Goal: Task Accomplishment & Management: Use online tool/utility

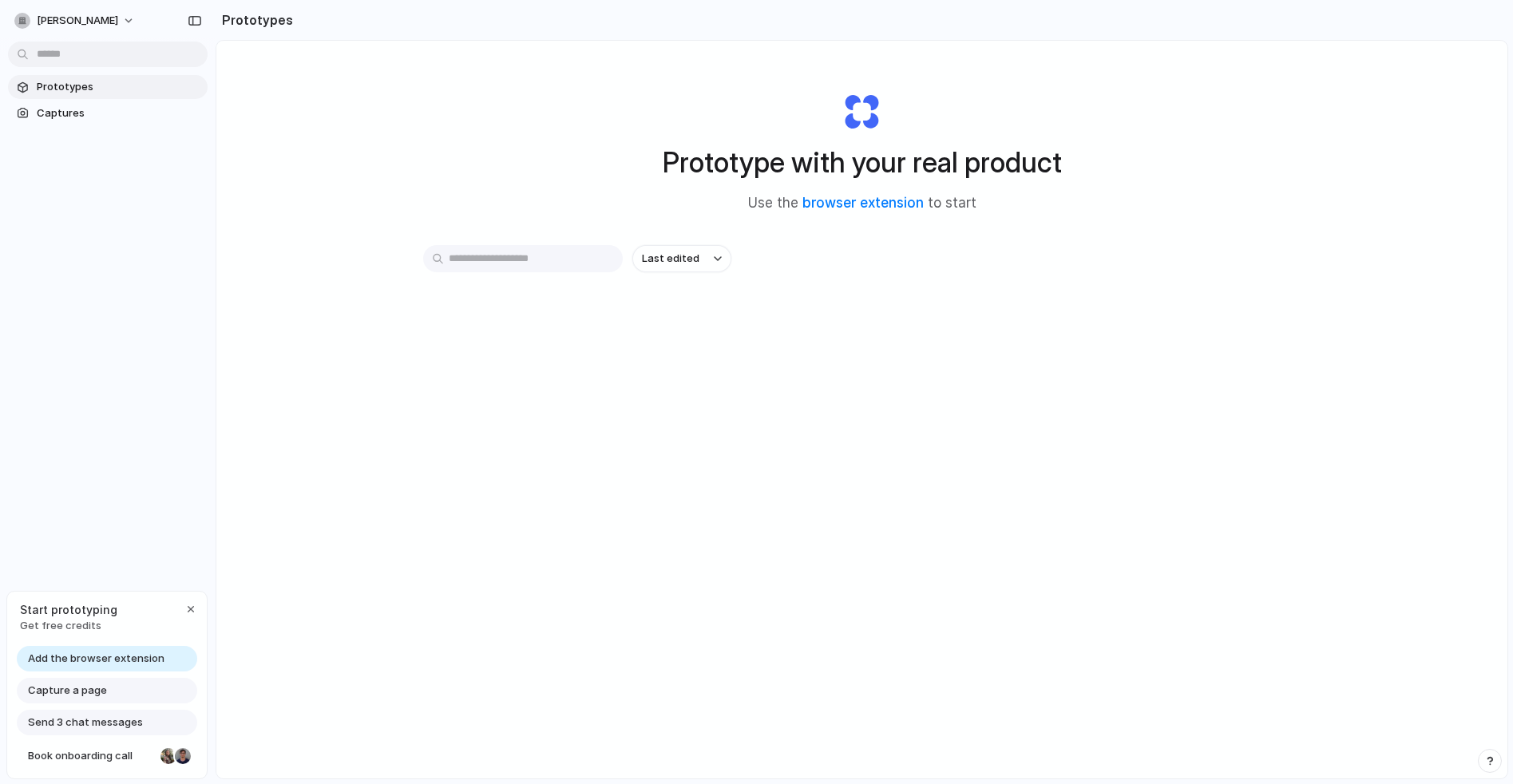
click at [496, 262] on input "text" at bounding box center [523, 259] width 200 height 28
click at [529, 183] on div "Prototype with your real product Use the browser extension to start Last edited" at bounding box center [862, 451] width 1290 height 822
click at [845, 203] on link "browser extension" at bounding box center [862, 203] width 121 height 16
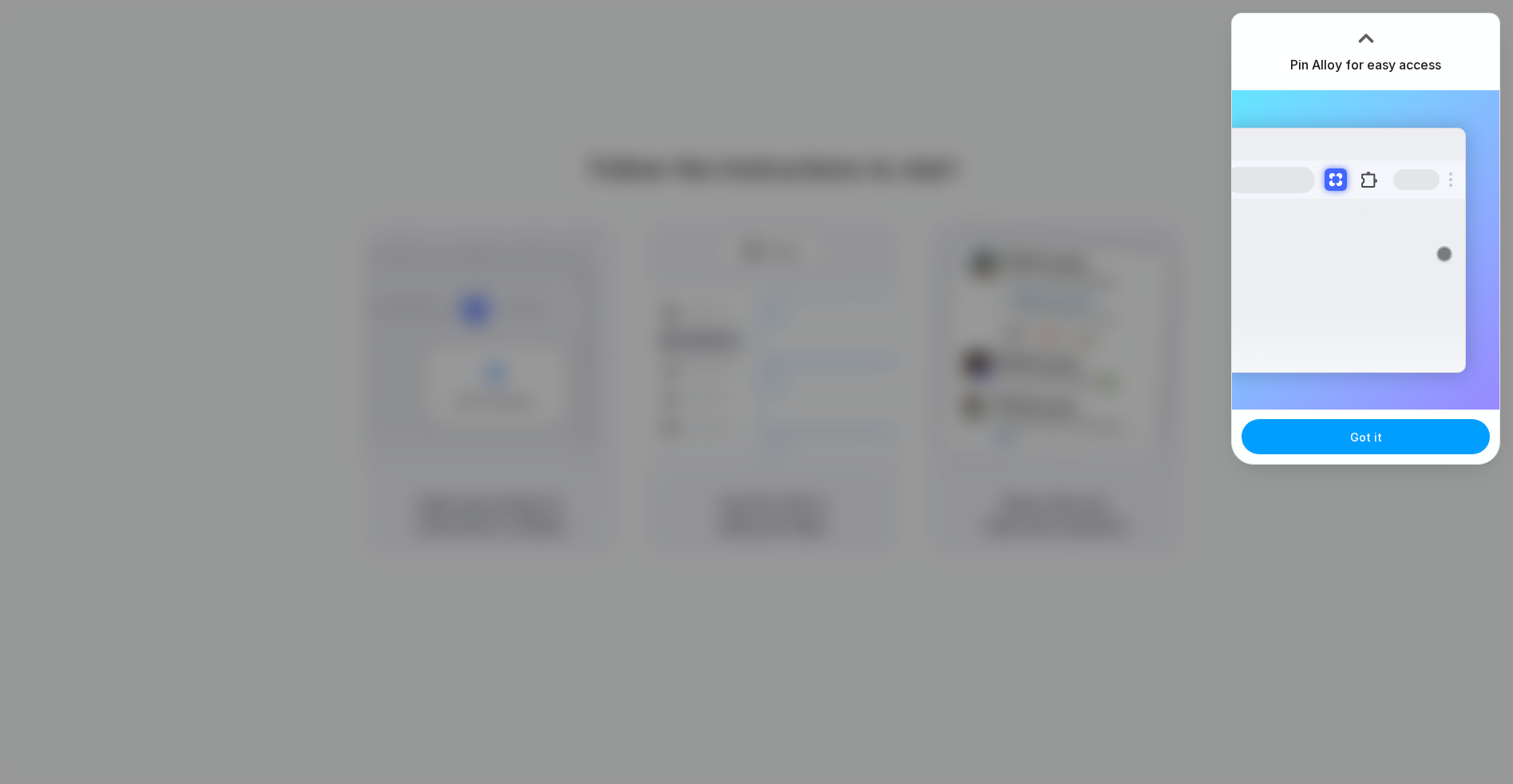
click at [1388, 435] on button "Got it" at bounding box center [1365, 436] width 248 height 35
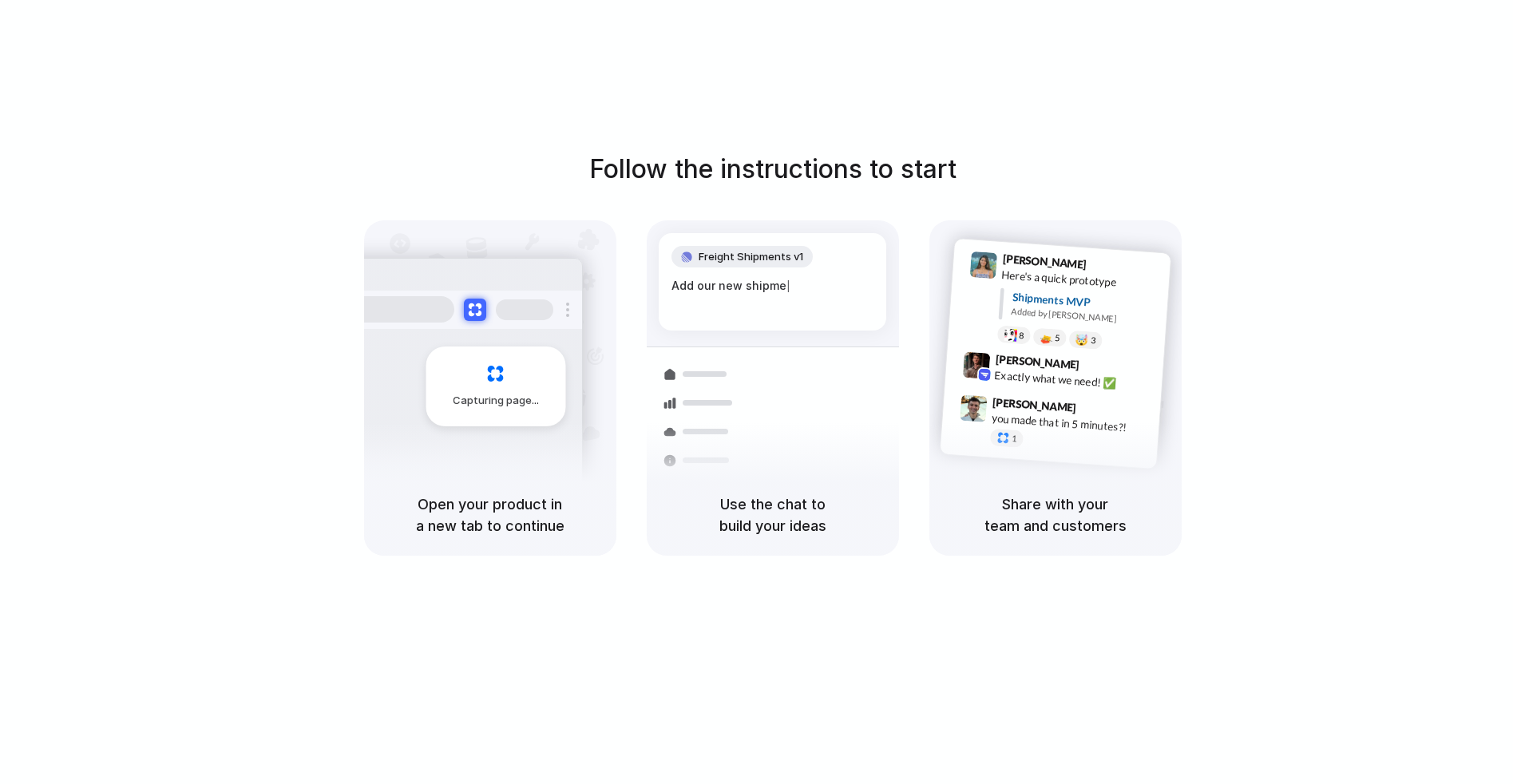
click at [1341, 103] on div "Follow the instructions to start Capturing page Open your product in a new tab …" at bounding box center [772, 408] width 1545 height 816
click at [1042, 516] on h5 "Share with your team and customers" at bounding box center [1055, 515] width 214 height 43
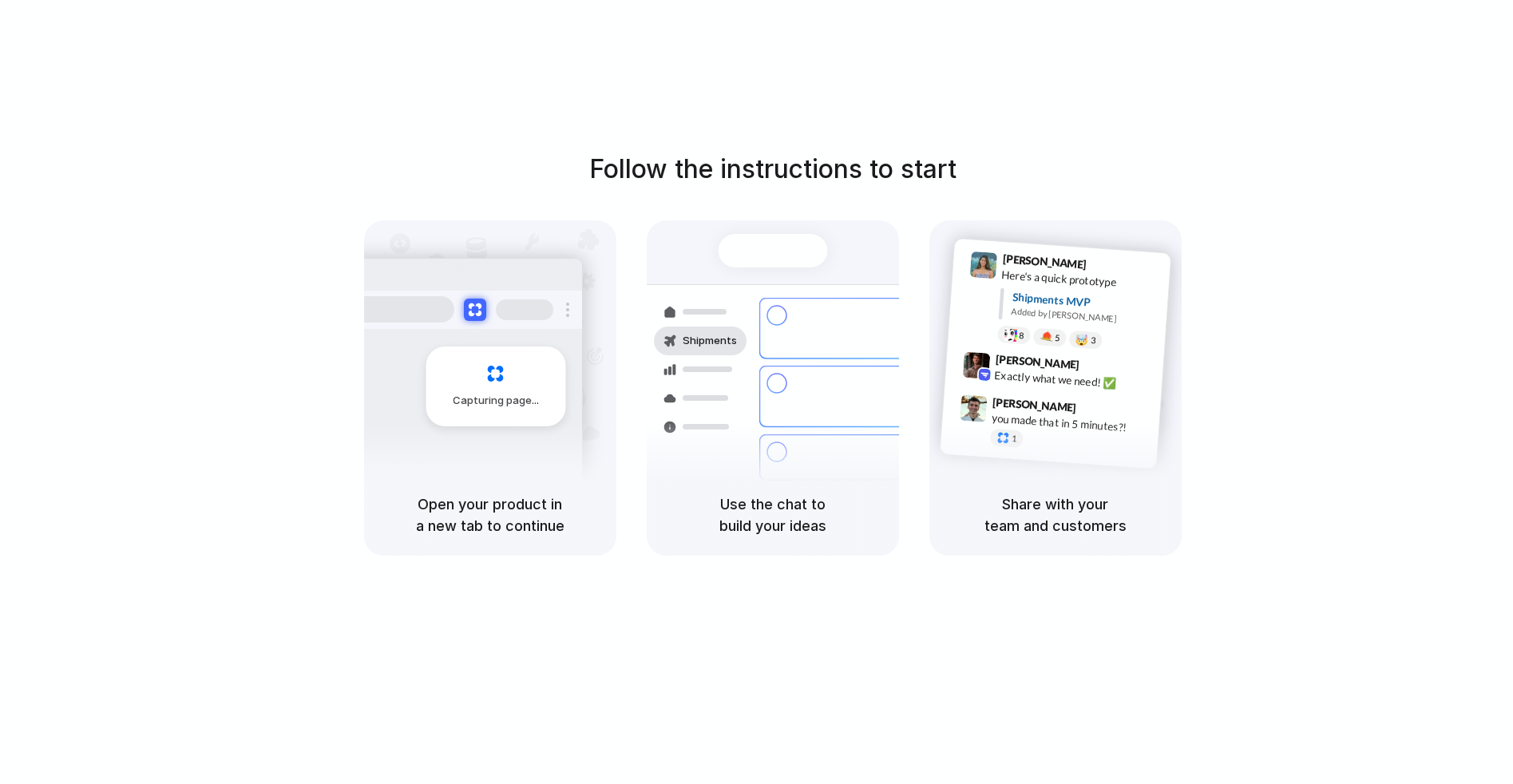
click at [762, 228] on div "Shipments Container from [GEOGRAPHIC_DATA] 40ft • ETA [DATE] • In transit Expre…" at bounding box center [772, 348] width 252 height 254
click at [510, 425] on div "Capturing page" at bounding box center [462, 380] width 241 height 245
click at [495, 510] on h5 "Open your product in a new tab to continue" at bounding box center [490, 515] width 214 height 43
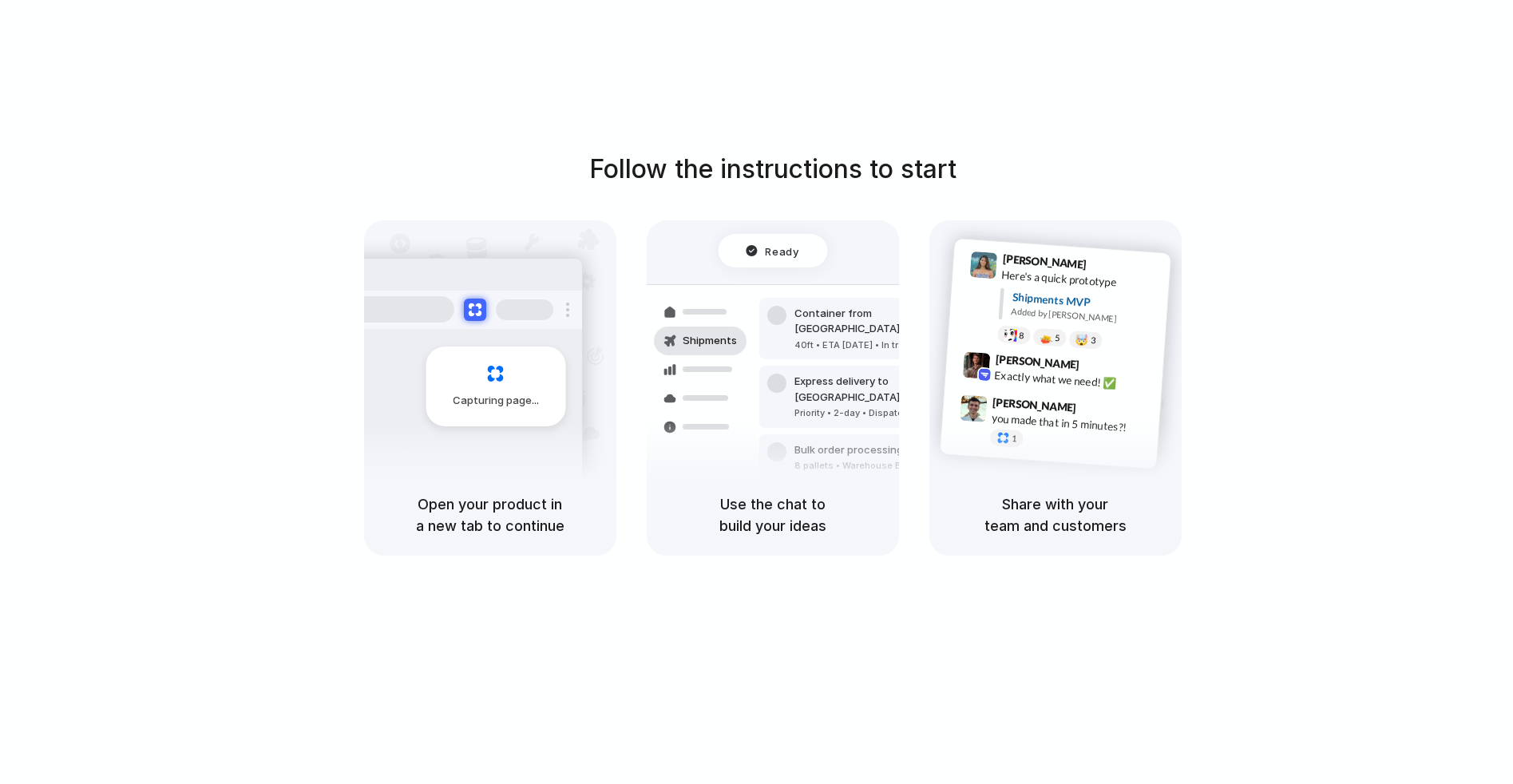
click at [504, 383] on div "Capturing page" at bounding box center [495, 386] width 140 height 80
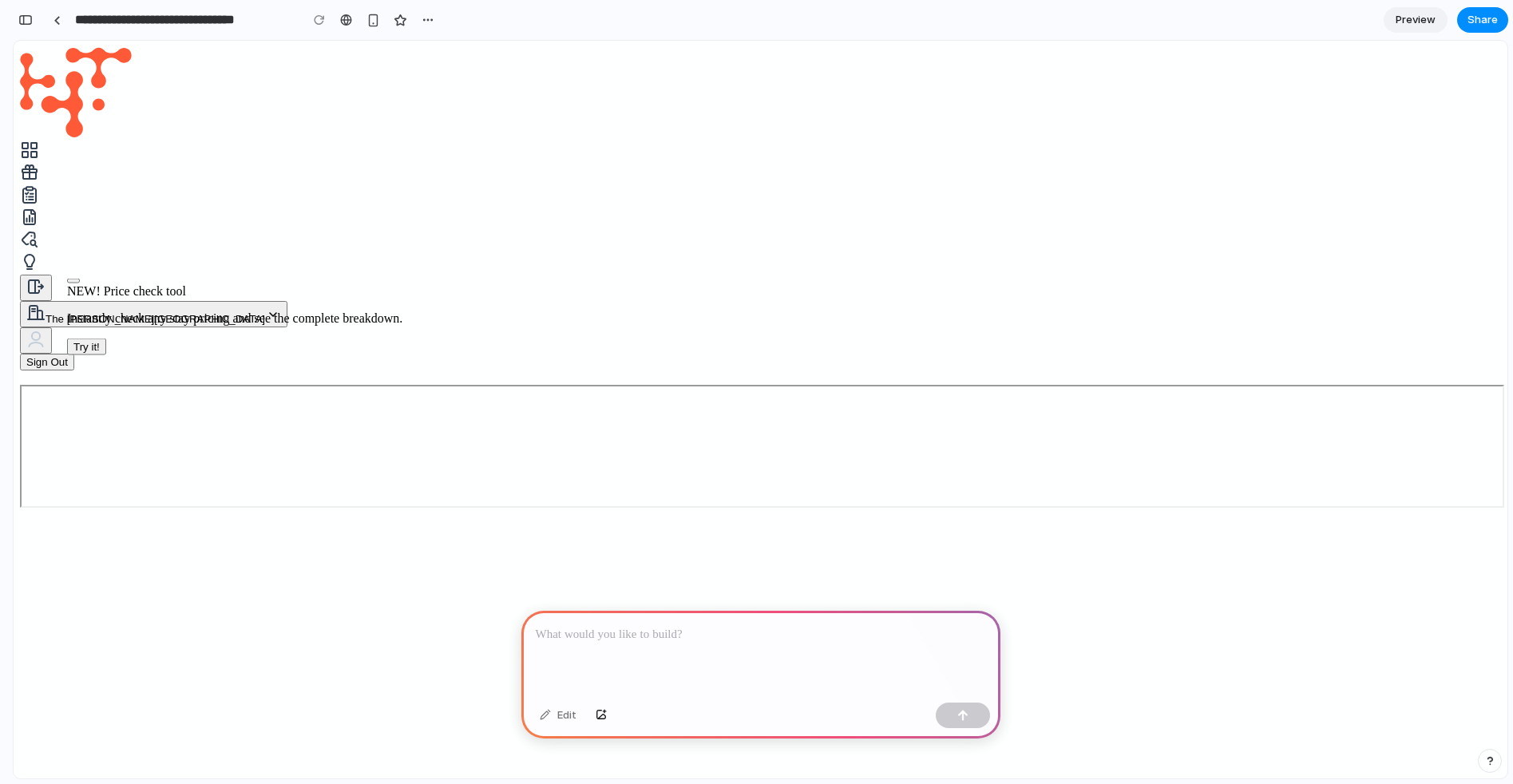
click at [645, 632] on p at bounding box center [760, 634] width 450 height 19
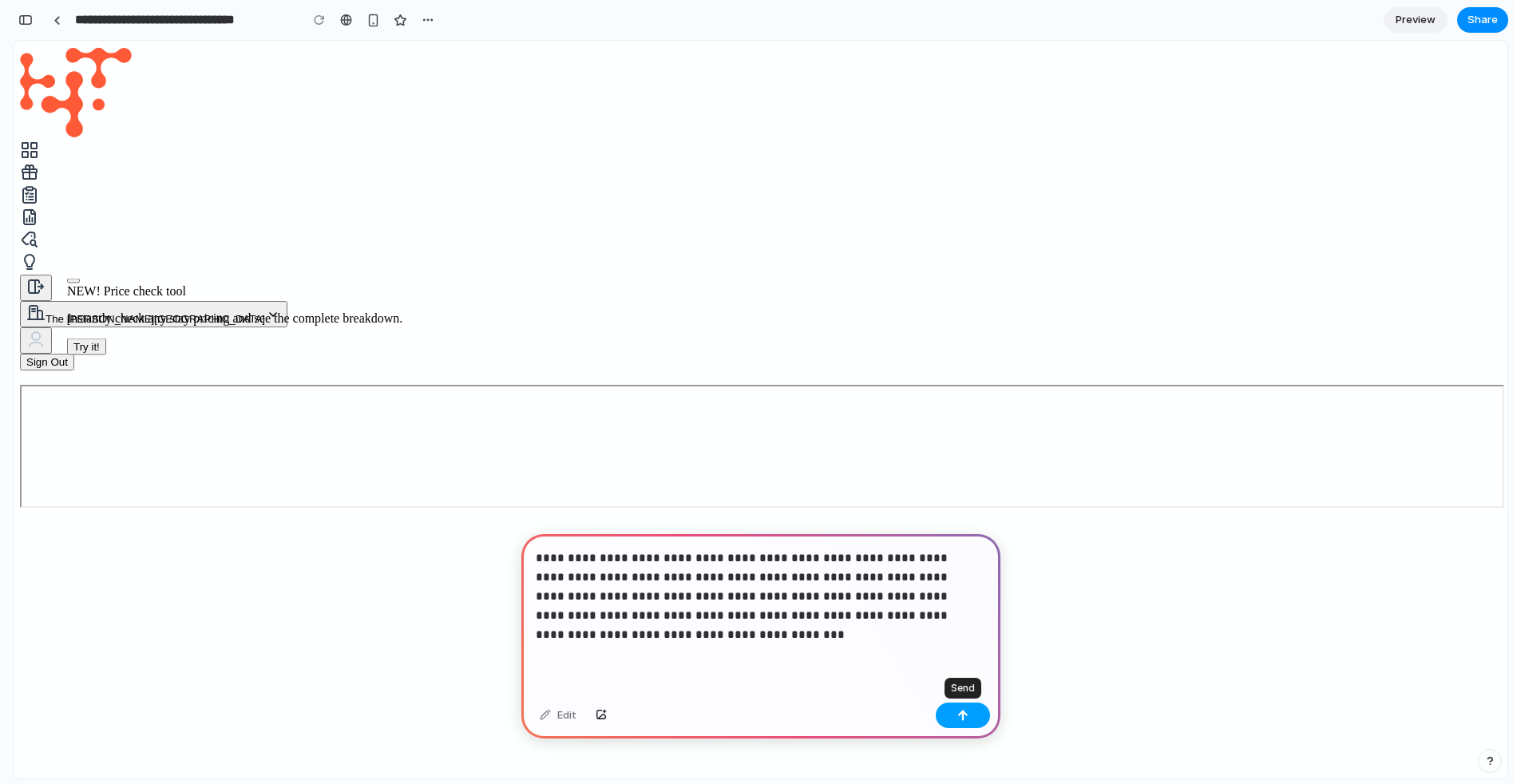
click at [972, 710] on button "button" at bounding box center [962, 715] width 54 height 26
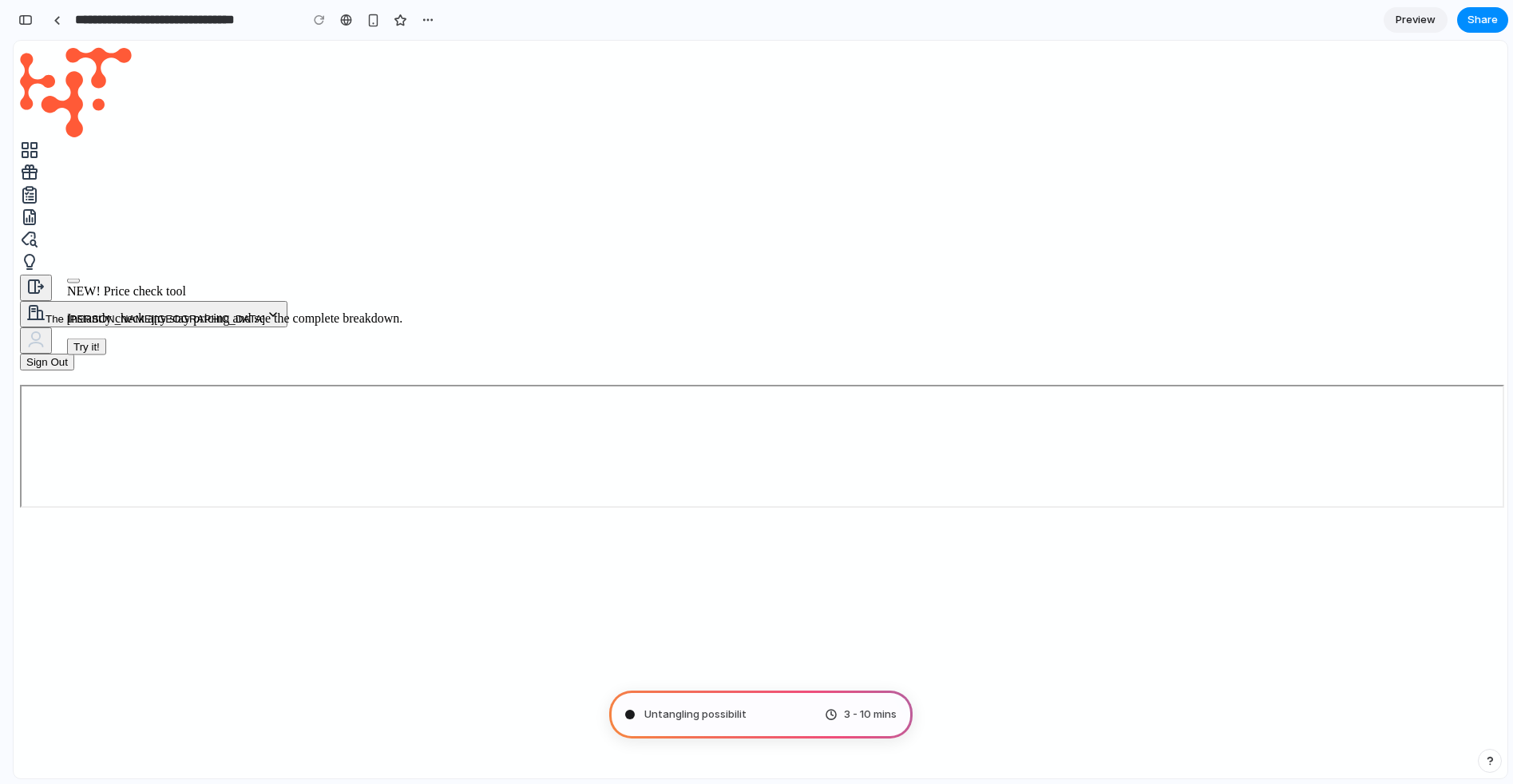
type input "**********"
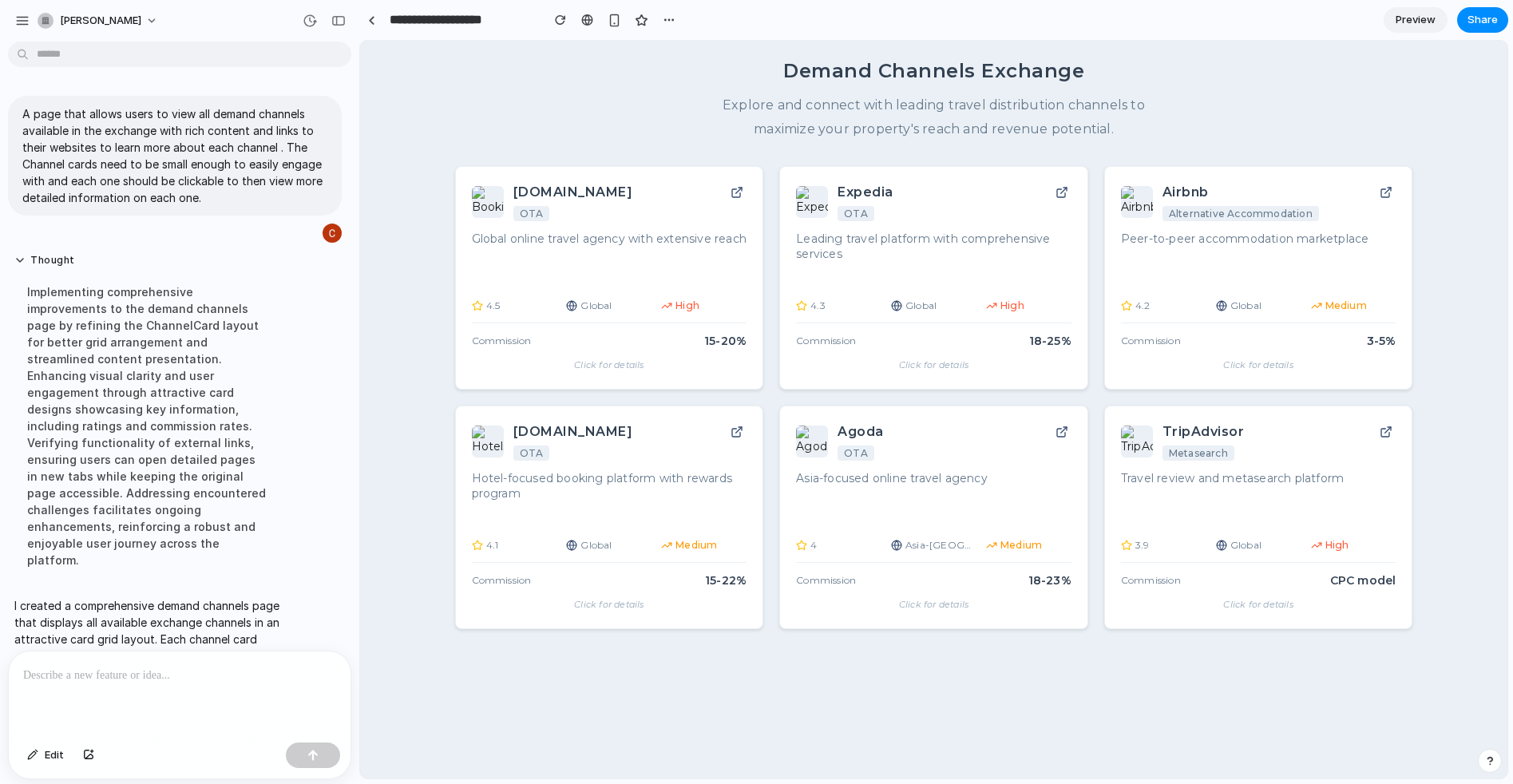
click at [1263, 104] on div "Demand Channels Exchange Explore and connect with leading travel distribution c…" at bounding box center [934, 99] width 957 height 86
drag, startPoint x: 973, startPoint y: 82, endPoint x: 1042, endPoint y: 103, distance: 72.1
click at [1042, 103] on div "Demand Channels Exchange Explore and connect with leading travel distribution c…" at bounding box center [934, 99] width 957 height 86
click at [1042, 103] on p "Explore and connect with leading travel distribution channels to maximize your …" at bounding box center [934, 117] width 479 height 48
